Goal: Task Accomplishment & Management: Manage account settings

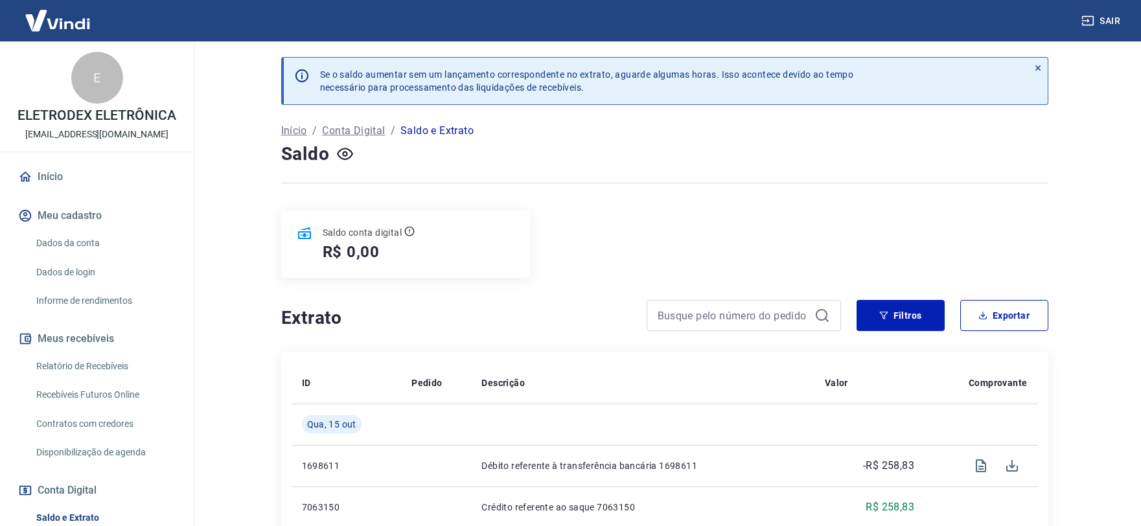
scroll to position [216, 0]
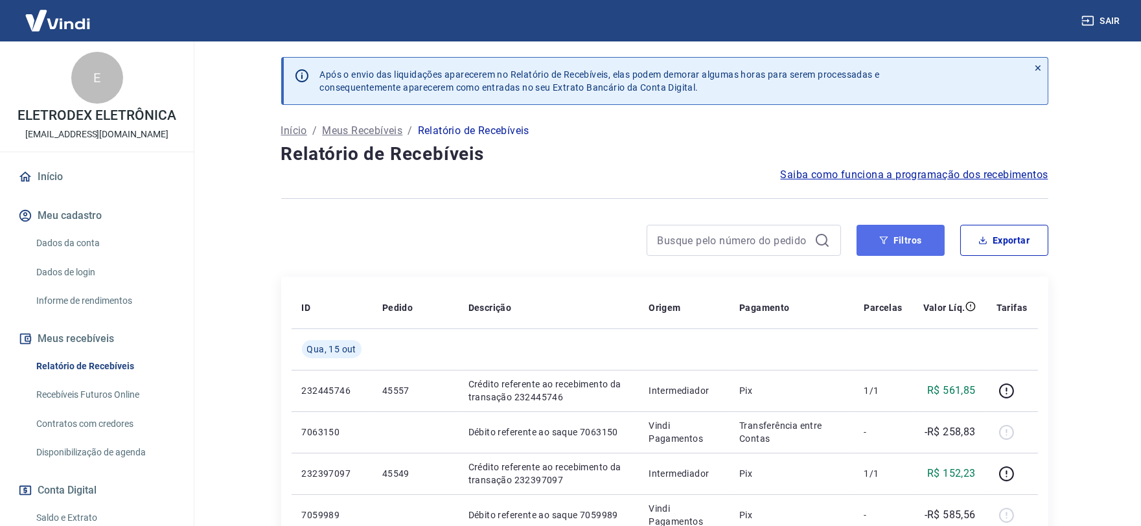
click at [870, 237] on button "Filtros" at bounding box center [901, 240] width 88 height 31
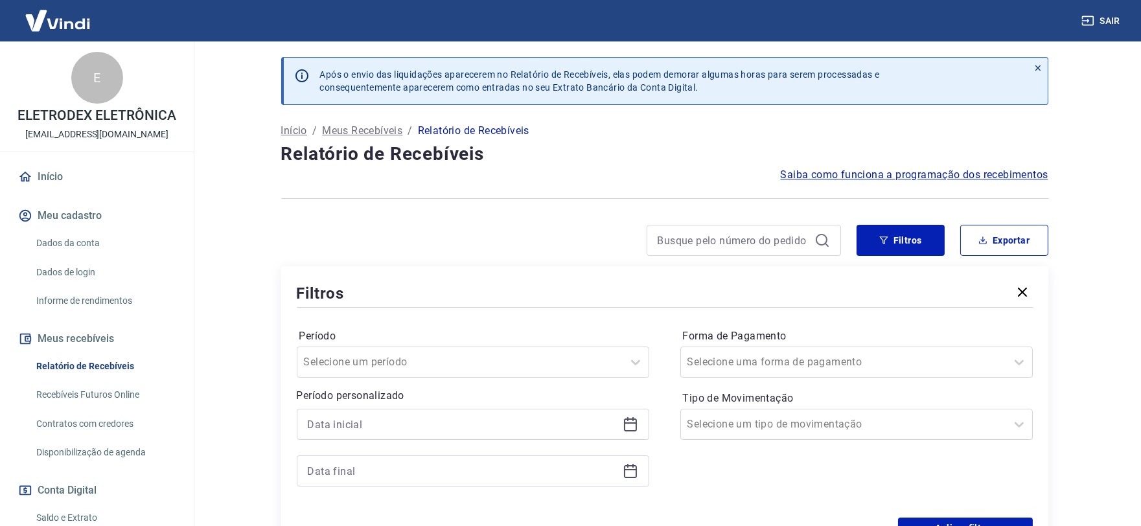
click at [625, 419] on icon at bounding box center [630, 425] width 13 height 13
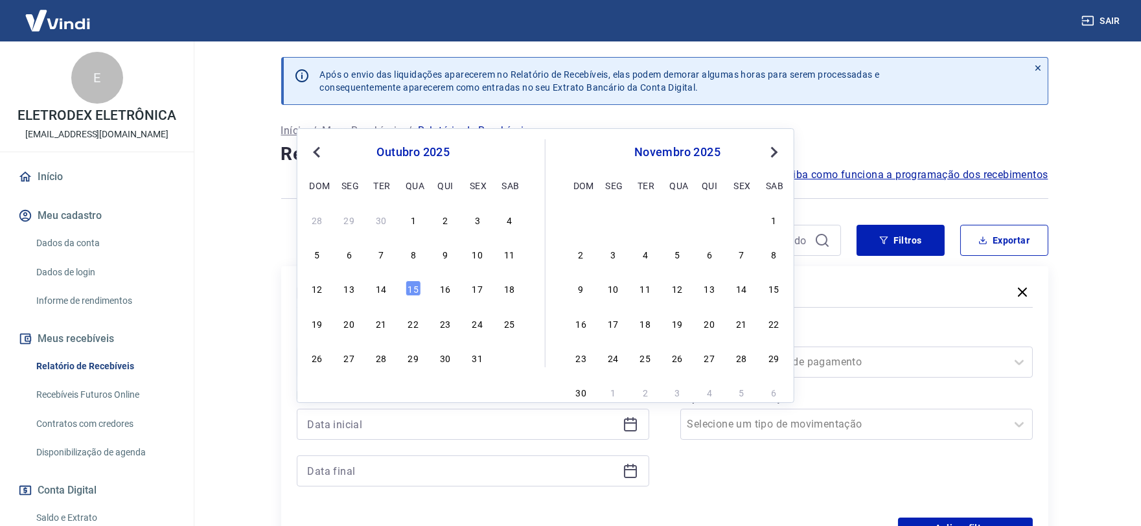
click at [363, 288] on div "12 13 14 15 16 17 18" at bounding box center [413, 288] width 211 height 19
click at [384, 285] on div "14" at bounding box center [381, 289] width 16 height 16
type input "14/10/2025"
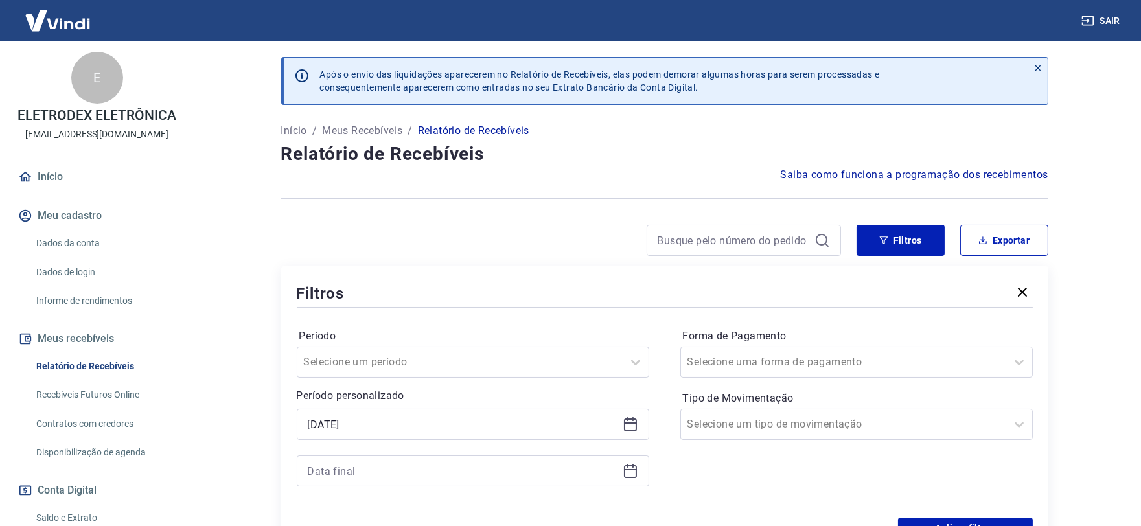
click at [639, 480] on div at bounding box center [473, 471] width 352 height 31
click at [635, 474] on icon at bounding box center [631, 471] width 16 height 16
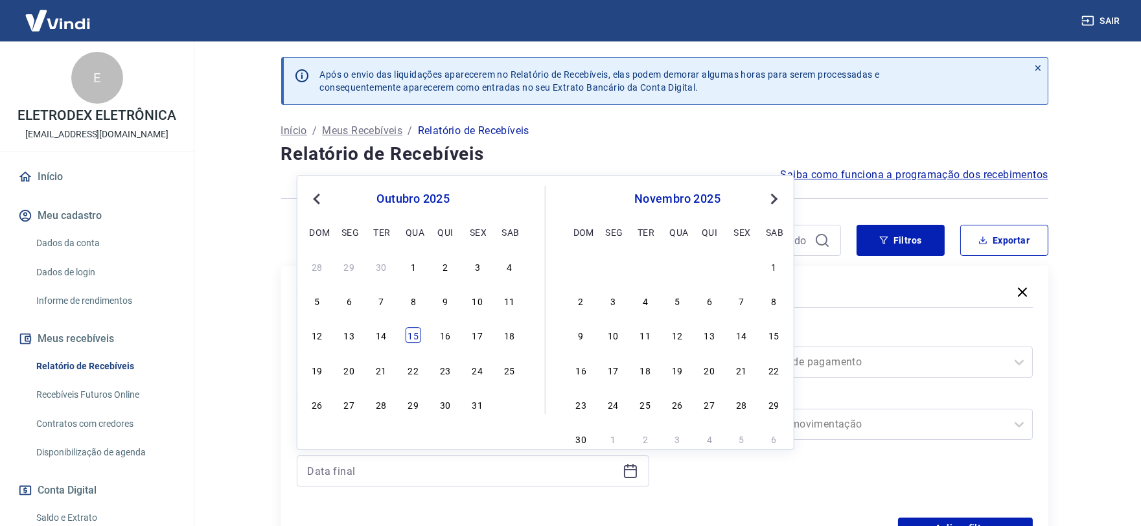
click at [415, 333] on div "15" at bounding box center [414, 336] width 16 height 16
type input "15/10/2025"
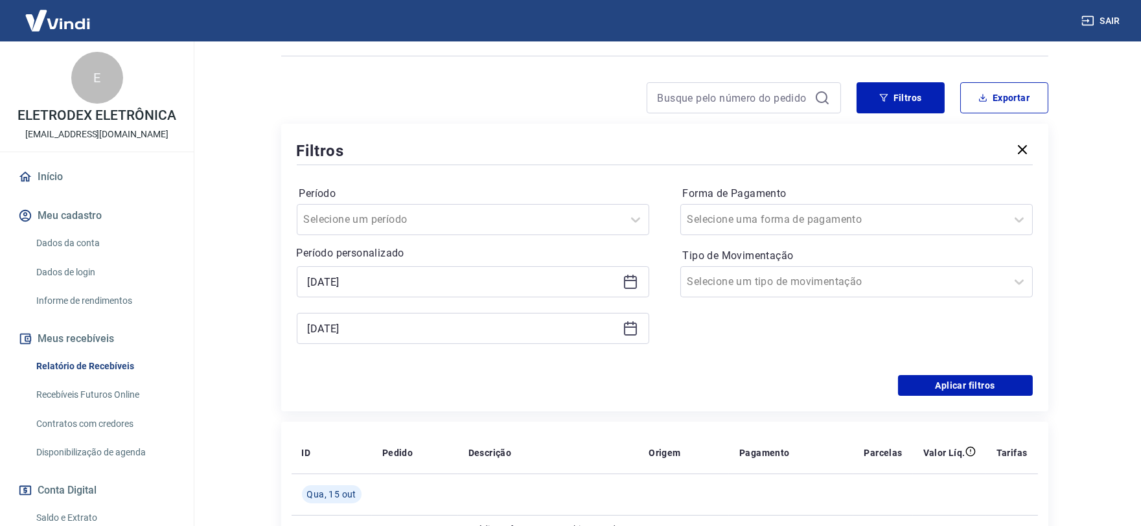
scroll to position [144, 0]
click at [937, 389] on button "Aplicar filtros" at bounding box center [965, 384] width 135 height 21
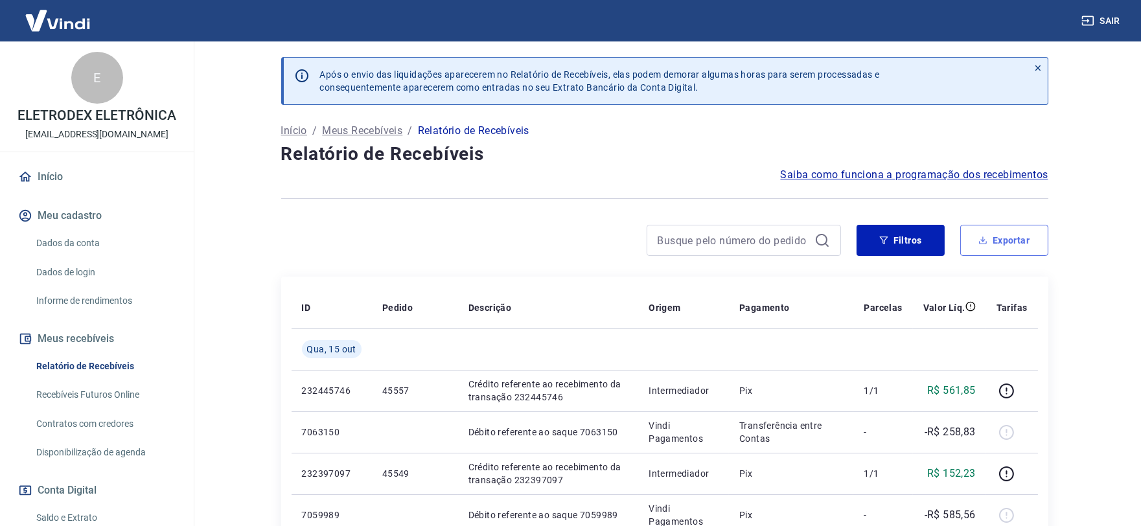
click at [993, 249] on button "Exportar" at bounding box center [1004, 240] width 88 height 31
type input "14/10/2025"
type input "15/10/2025"
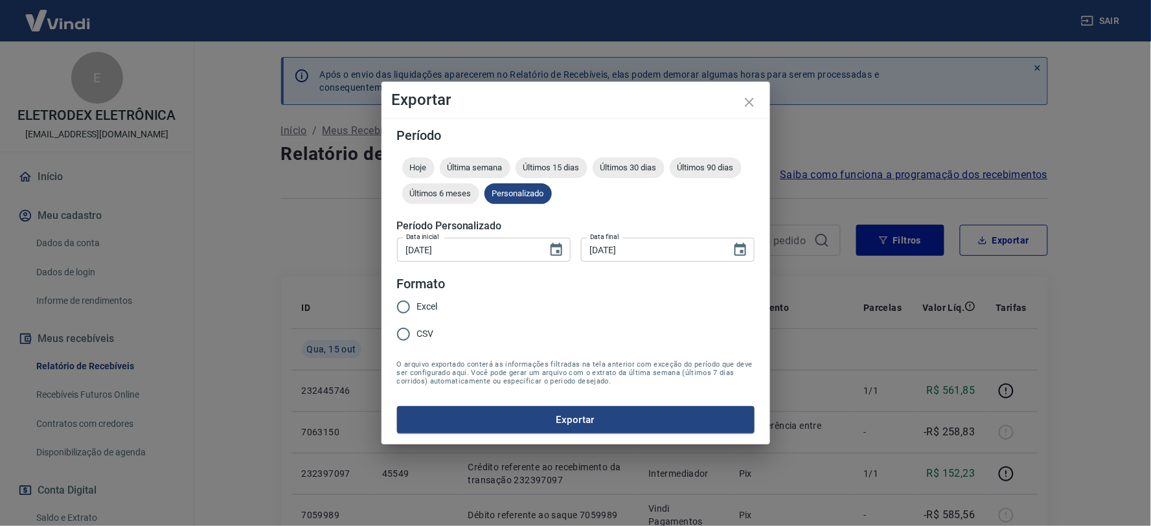
click at [419, 312] on span "Excel" at bounding box center [427, 307] width 21 height 14
click at [417, 312] on input "Excel" at bounding box center [403, 307] width 27 height 27
radio input "true"
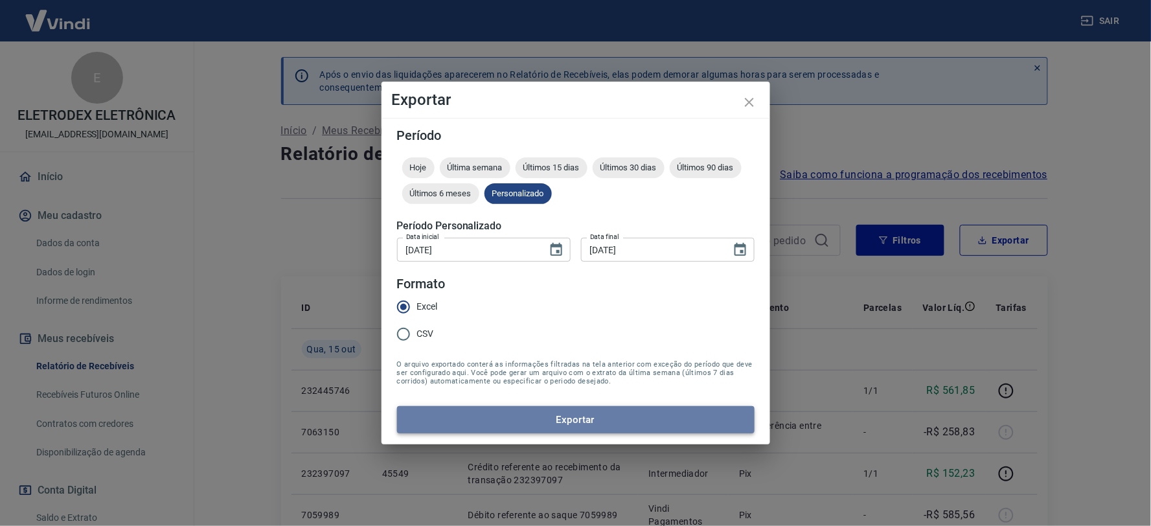
click at [490, 421] on button "Exportar" at bounding box center [576, 419] width 358 height 27
